Goal: Task Accomplishment & Management: Manage account settings

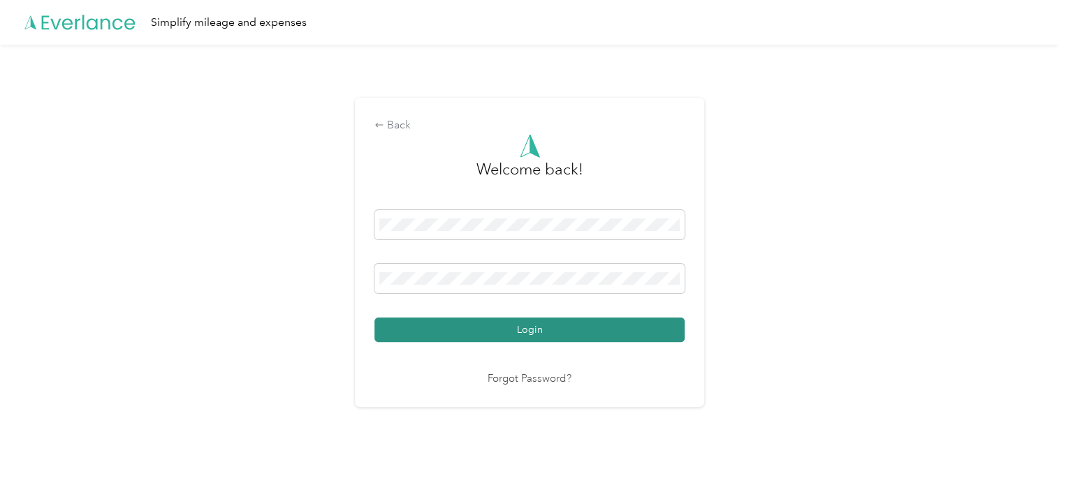
click at [464, 337] on button "Login" at bounding box center [529, 330] width 310 height 24
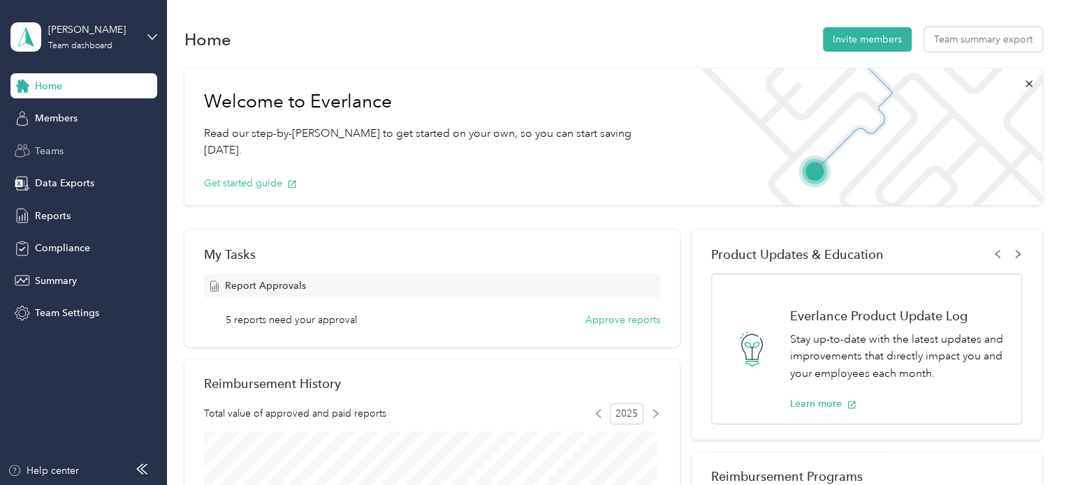
click at [50, 145] on span "Teams" at bounding box center [49, 151] width 29 height 15
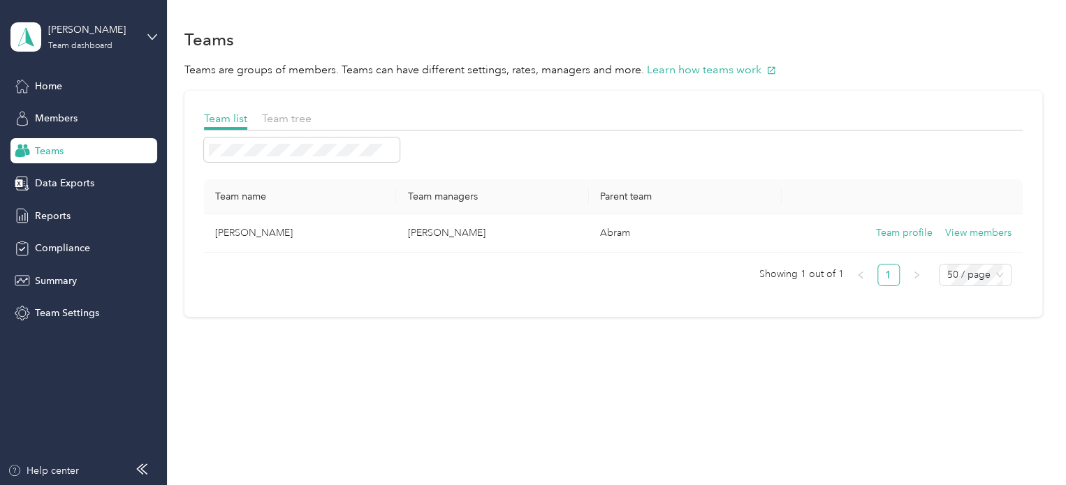
click at [146, 33] on div "[PERSON_NAME] Team dashboard" at bounding box center [83, 37] width 147 height 49
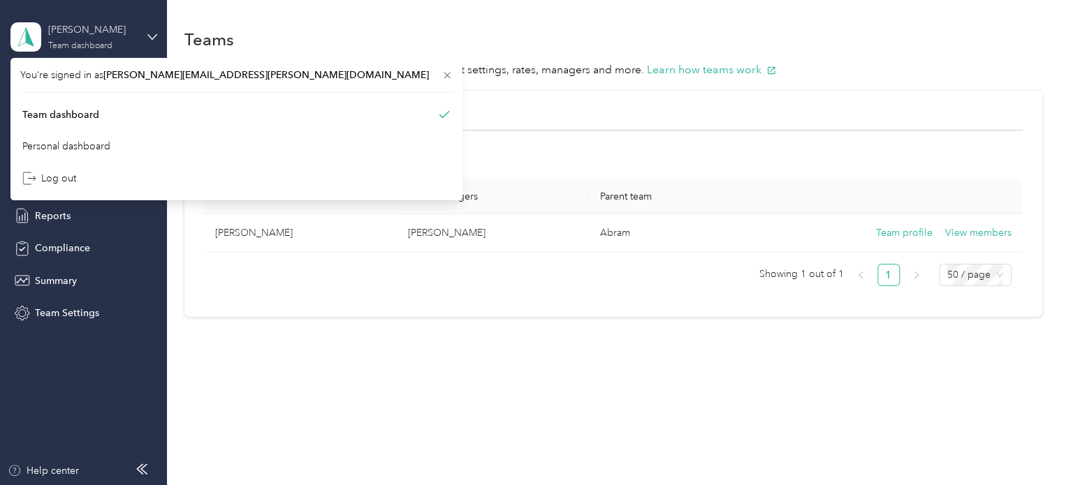
click at [96, 48] on div "Team dashboard" at bounding box center [80, 46] width 64 height 8
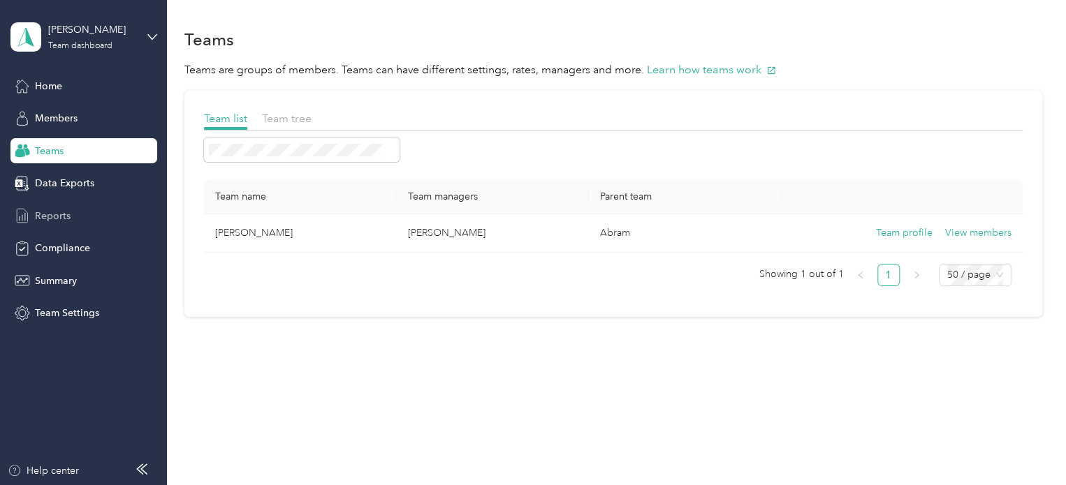
click at [50, 217] on span "Reports" at bounding box center [53, 216] width 36 height 15
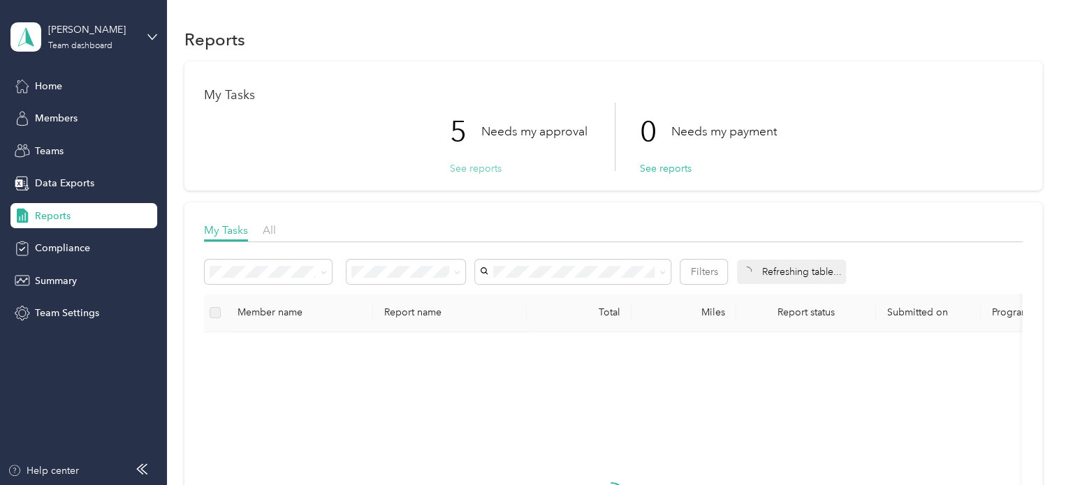
click at [488, 170] on button "See reports" at bounding box center [476, 168] width 52 height 15
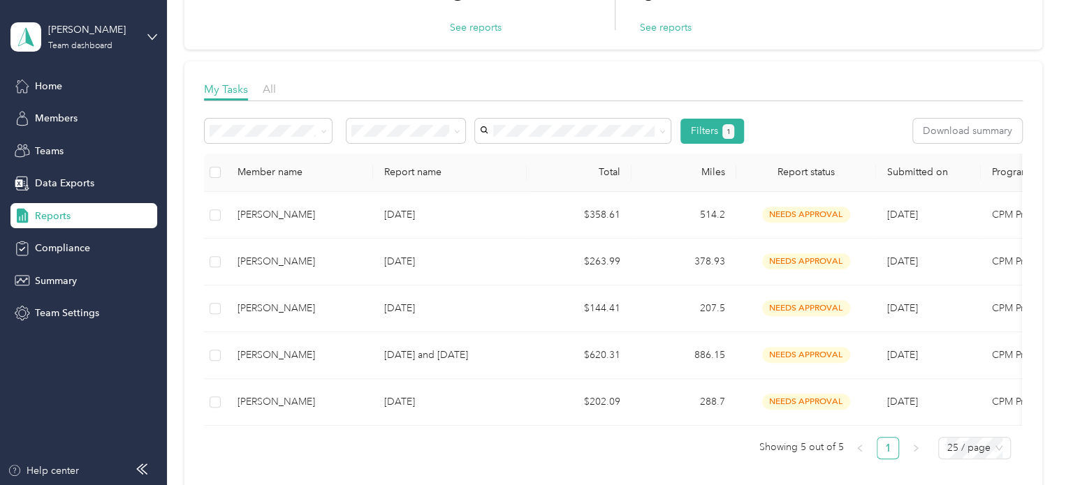
scroll to position [146, 0]
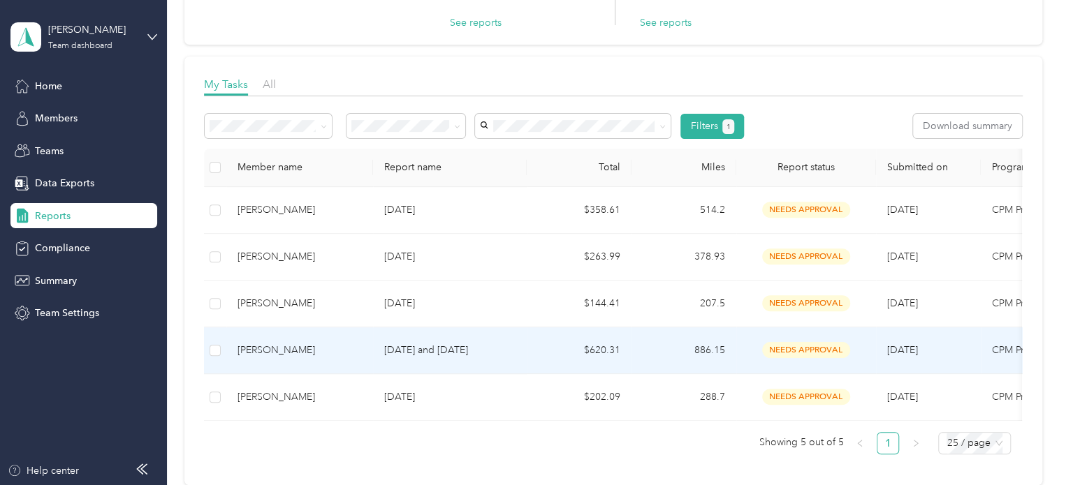
click at [586, 342] on td "$620.31" at bounding box center [579, 351] width 105 height 47
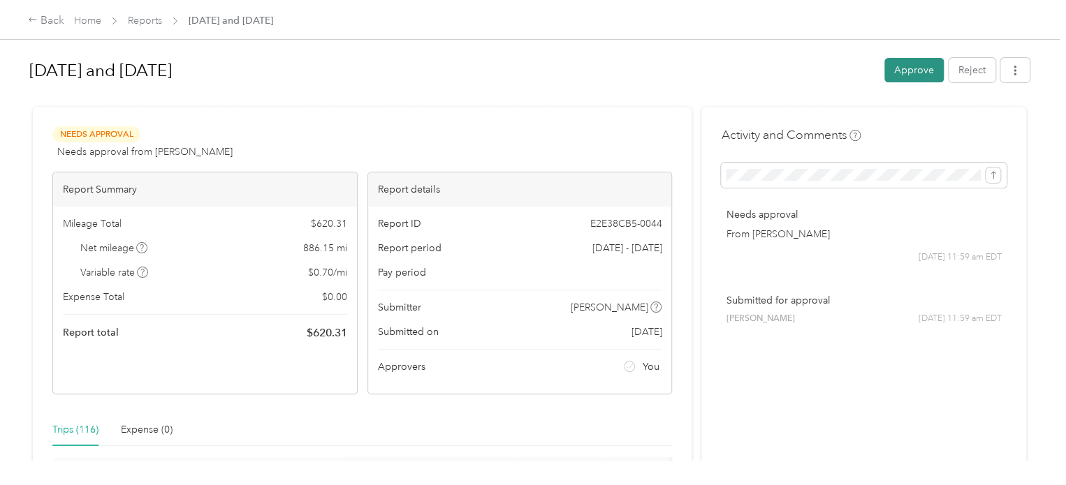
click at [923, 62] on button "Approve" at bounding box center [913, 70] width 59 height 24
